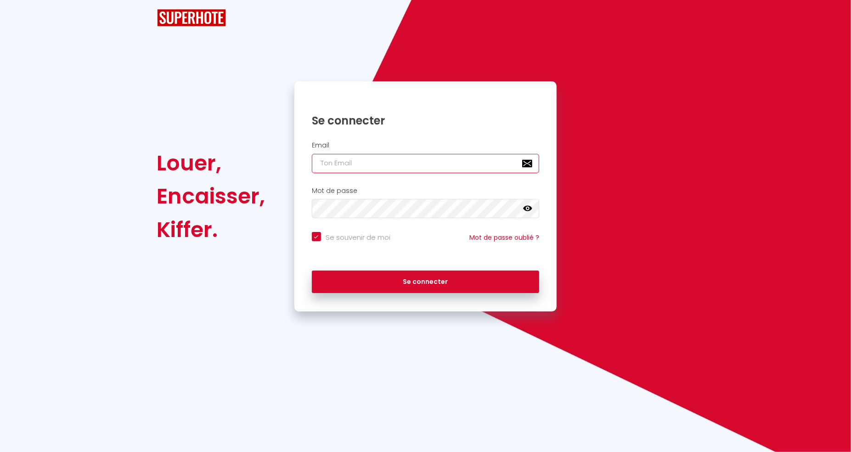
checkbox input "true"
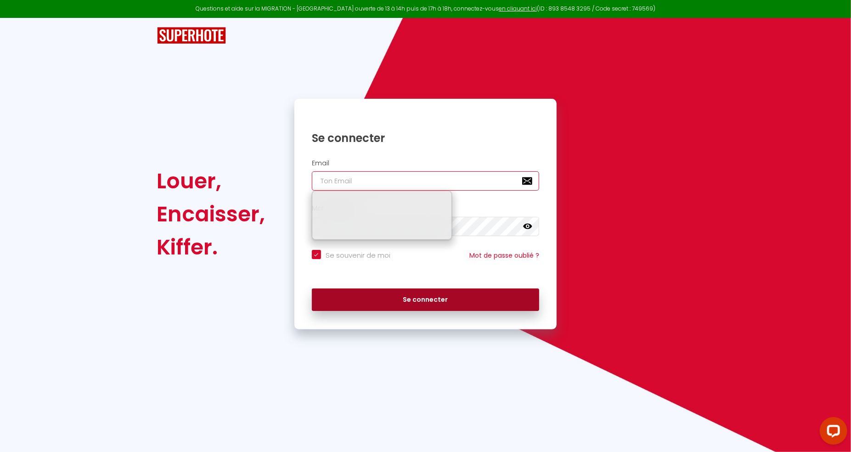
type input "[EMAIL_ADDRESS][DOMAIN_NAME]"
click at [404, 297] on button "Se connecter" at bounding box center [426, 299] width 228 height 23
checkbox input "true"
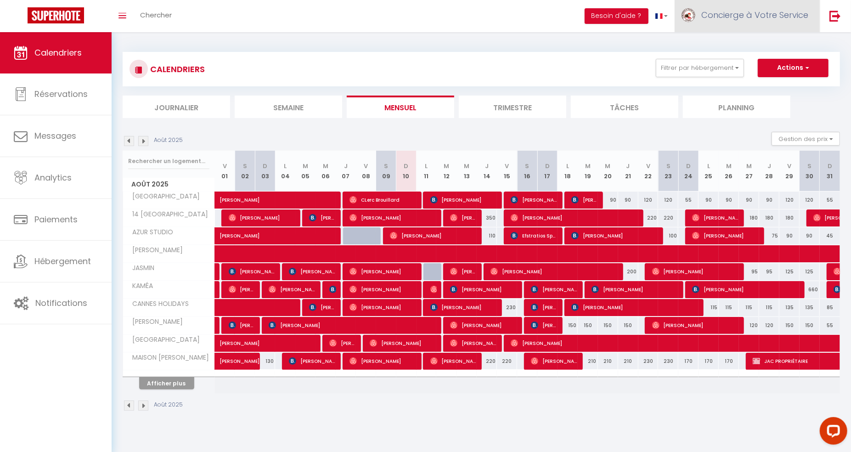
click at [763, 16] on span "Concierge à Votre Service" at bounding box center [754, 14] width 107 height 11
click at [768, 64] on link "Équipe" at bounding box center [783, 63] width 68 height 16
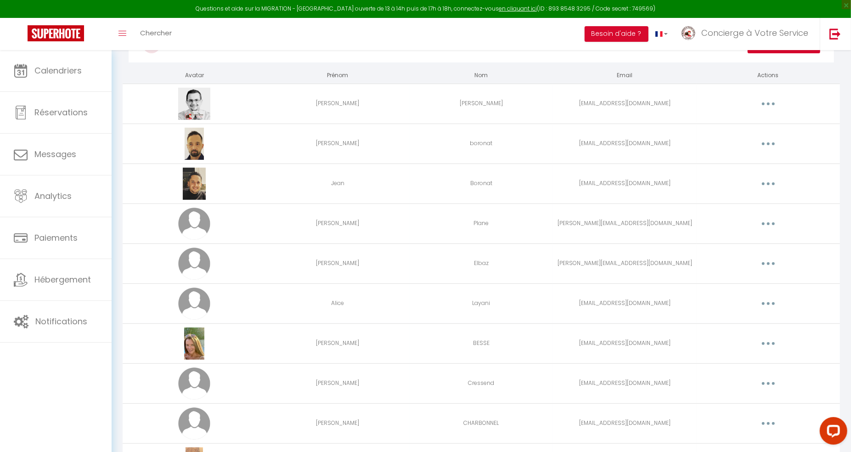
scroll to position [2442, 0]
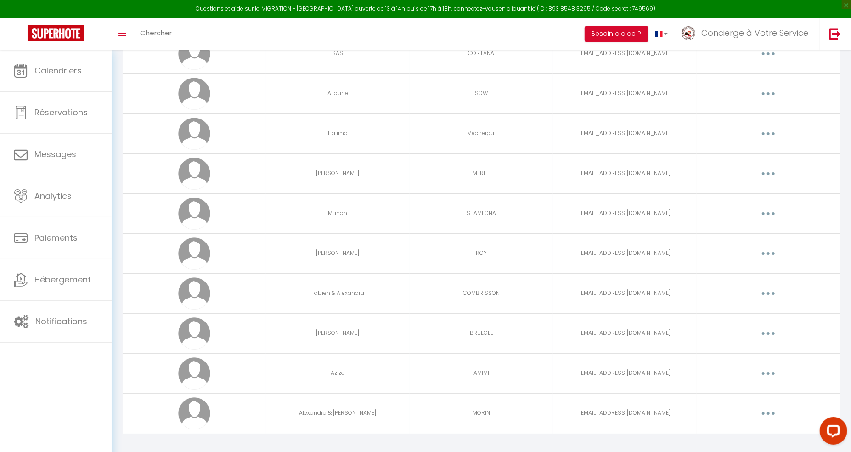
click at [774, 366] on button "button" at bounding box center [768, 373] width 26 height 15
click at [718, 387] on link "Editer" at bounding box center [744, 395] width 68 height 16
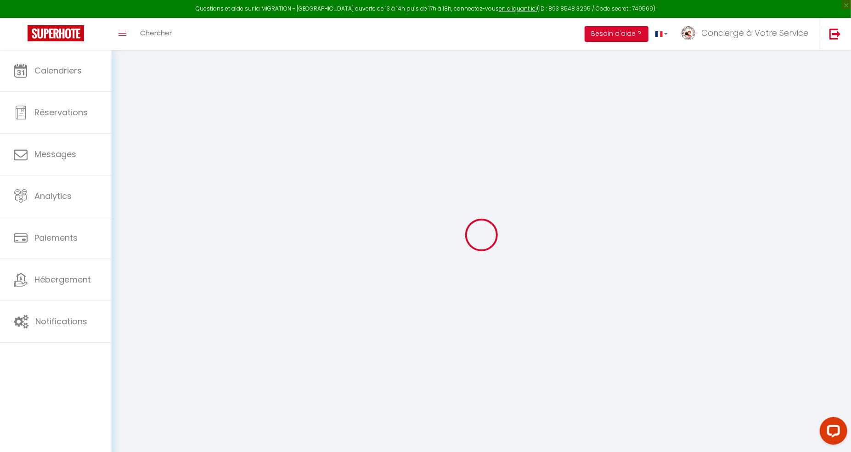
type input "[EMAIL_ADDRESS][DOMAIN_NAME]"
type input "Aziza"
type input "AMIMI"
type input "[EMAIL_ADDRESS][DOMAIN_NAME]"
type textarea "[URL][DOMAIN_NAME]"
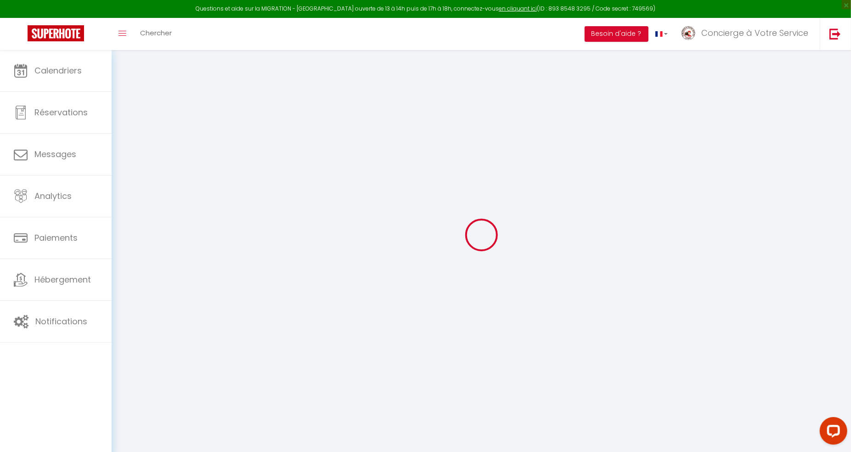
checkbox input "false"
checkbox input "true"
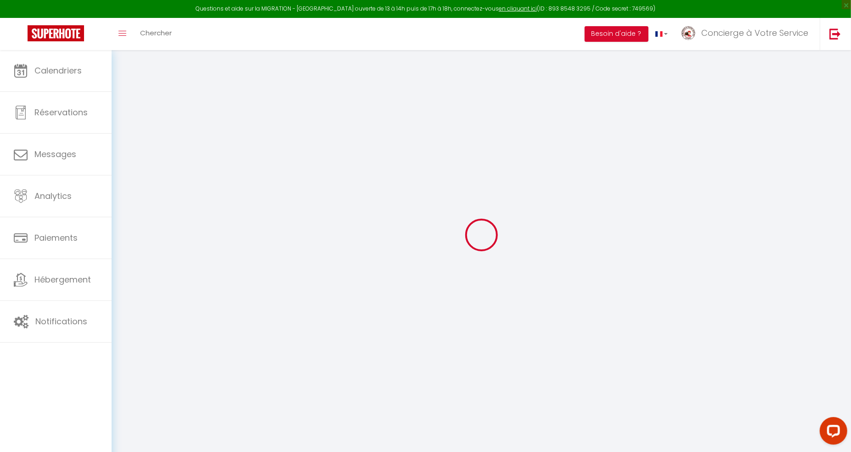
checkbox input "true"
checkbox input "false"
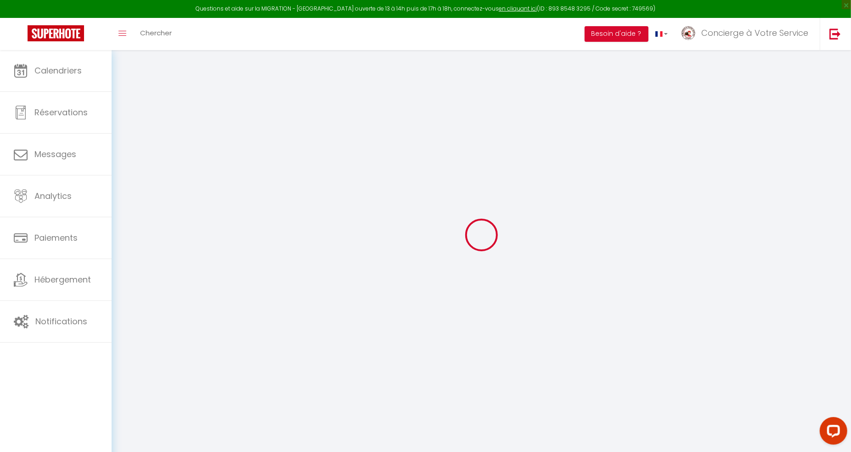
checkbox input "false"
checkbox input "true"
checkbox input "false"
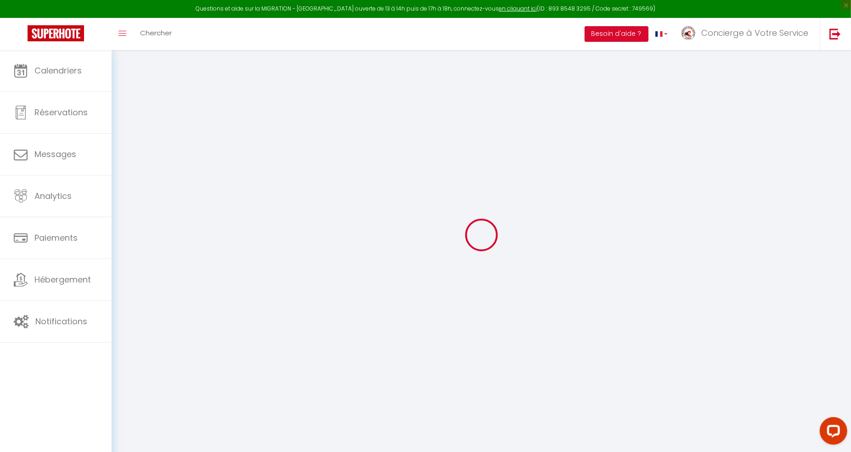
select select
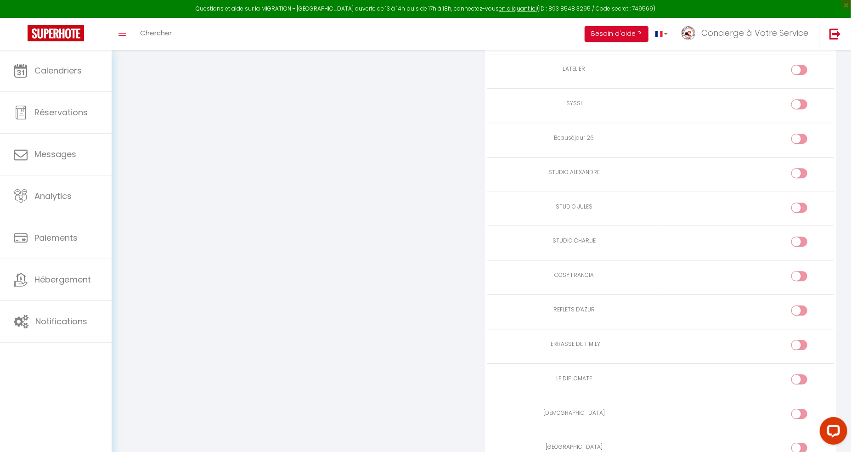
scroll to position [1946, 0]
